Goal: Information Seeking & Learning: Learn about a topic

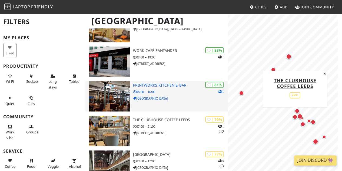
scroll to position [65, 0]
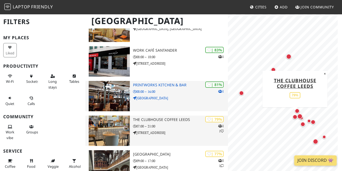
click at [183, 120] on h3 "The Clubhouse Coffee Leeds" at bounding box center [180, 119] width 95 height 5
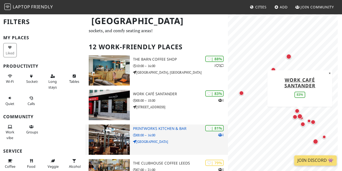
scroll to position [22, 0]
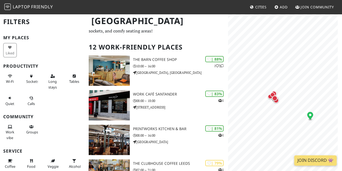
click at [110, 17] on h1 "Leeds" at bounding box center [157, 21] width 140 height 15
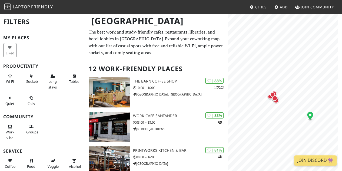
scroll to position [0, 0]
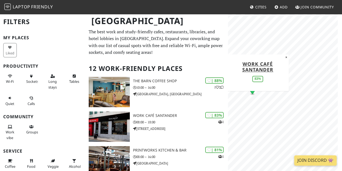
click at [342, 61] on html "Laptop Friendly Cities Add Join Community Leeds Filters My Places Liked Product…" at bounding box center [171, 85] width 342 height 171
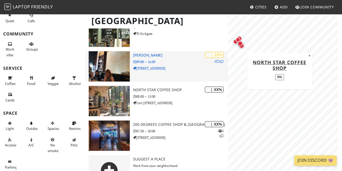
scroll to position [356, 0]
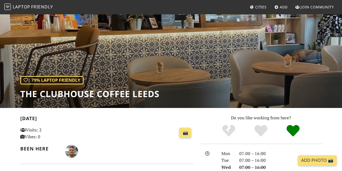
scroll to position [13, 0]
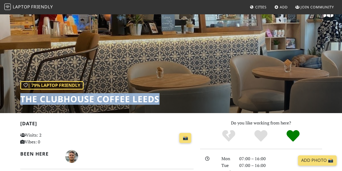
drag, startPoint x: 163, startPoint y: 97, endPoint x: 21, endPoint y: 99, distance: 141.7
click at [21, 99] on div "| 79% Laptop Friendly The Clubhouse Coffee Leeds" at bounding box center [171, 57] width 342 height 112
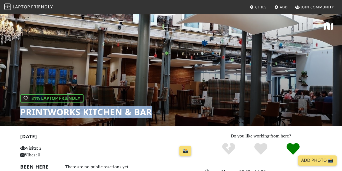
drag, startPoint x: 61, startPoint y: 108, endPoint x: 25, endPoint y: 110, distance: 36.6
click at [14, 104] on div "| 81% Laptop Friendly Printworks Kitchen & Bar" at bounding box center [171, 70] width 342 height 112
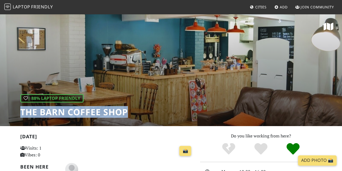
drag, startPoint x: 130, startPoint y: 112, endPoint x: 17, endPoint y: 110, distance: 112.2
click at [17, 110] on div "| 88% Laptop Friendly The Barn Coffee Shop" at bounding box center [171, 70] width 342 height 112
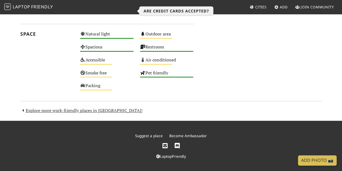
scroll to position [316, 0]
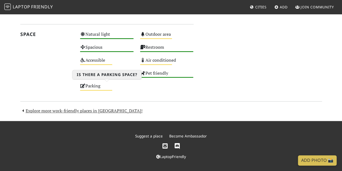
click at [87, 90] on div "Parking Medium" at bounding box center [107, 88] width 60 height 13
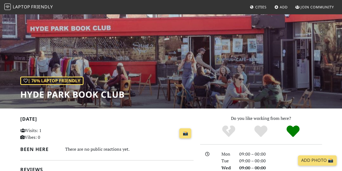
scroll to position [0, 0]
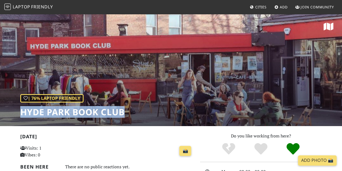
drag, startPoint x: 128, startPoint y: 117, endPoint x: 20, endPoint y: 109, distance: 108.4
click at [20, 109] on div "| 76% Laptop Friendly Hyde Park Book Club" at bounding box center [171, 70] width 342 height 112
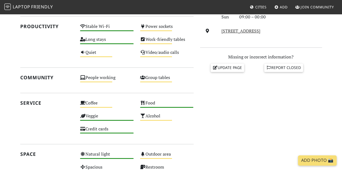
scroll to position [196, 0]
